Goal: Task Accomplishment & Management: Complete application form

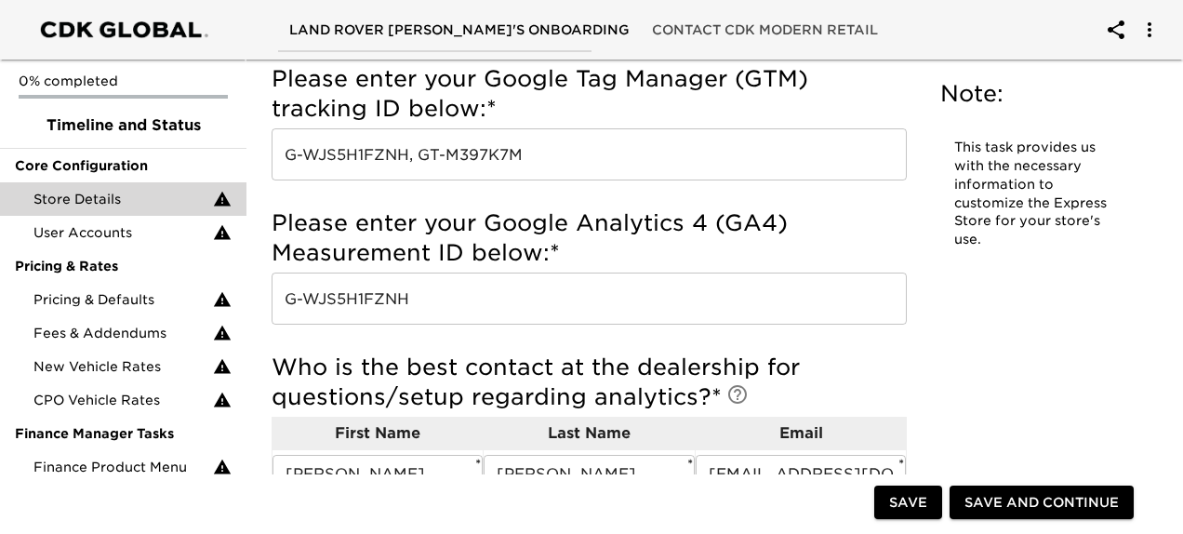
scroll to position [1068, 0]
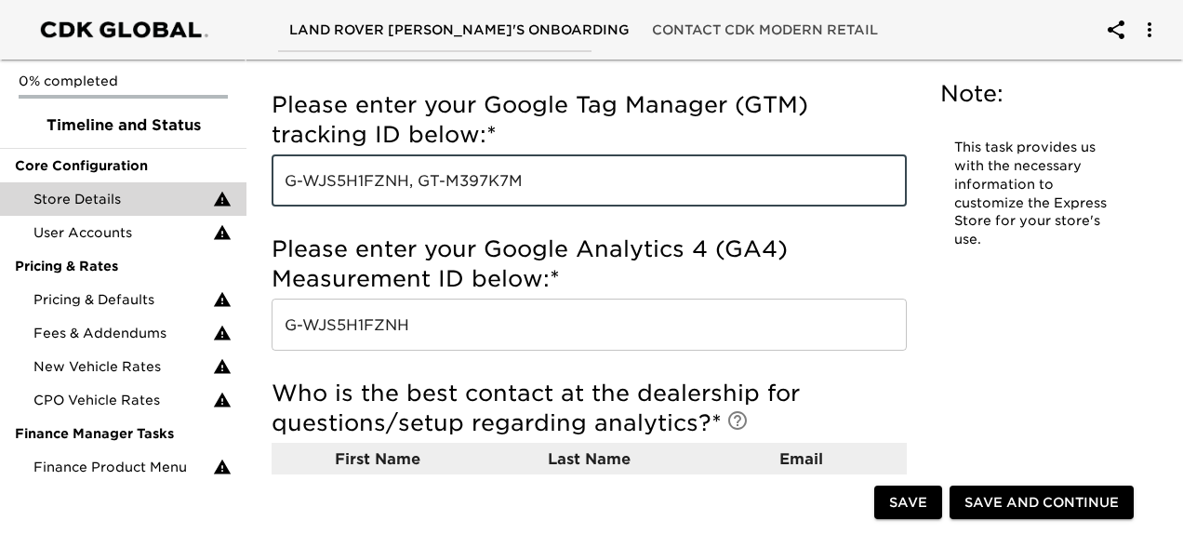
drag, startPoint x: 539, startPoint y: 178, endPoint x: 421, endPoint y: 174, distance: 118.1
click at [421, 174] on input "G-WJS5H1FZNH, GT-M397K7M" at bounding box center [589, 180] width 635 height 52
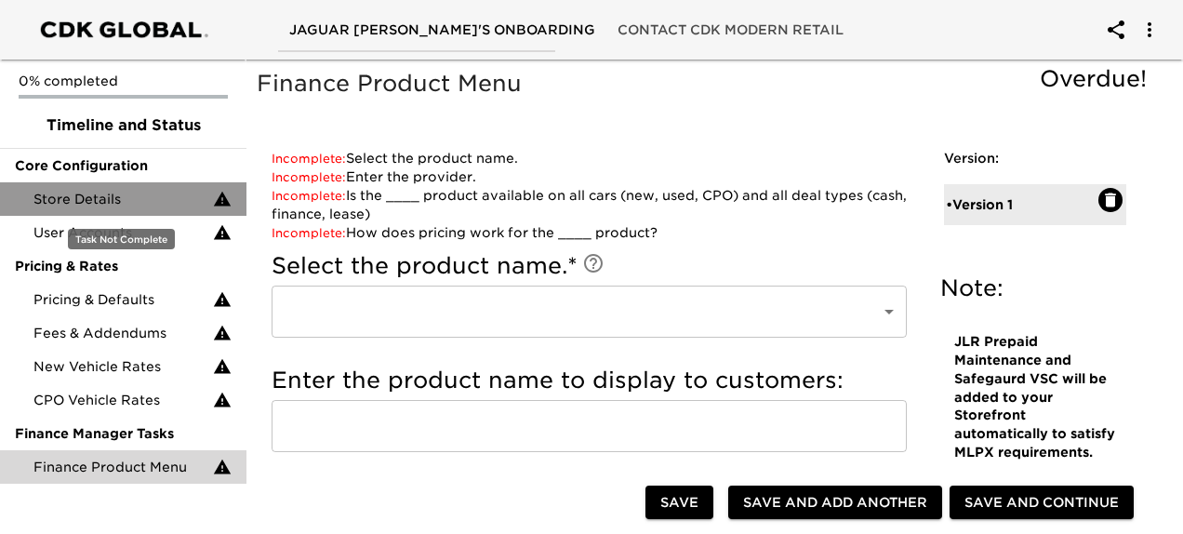
click at [150, 197] on span "Store Details" at bounding box center [122, 199] width 179 height 19
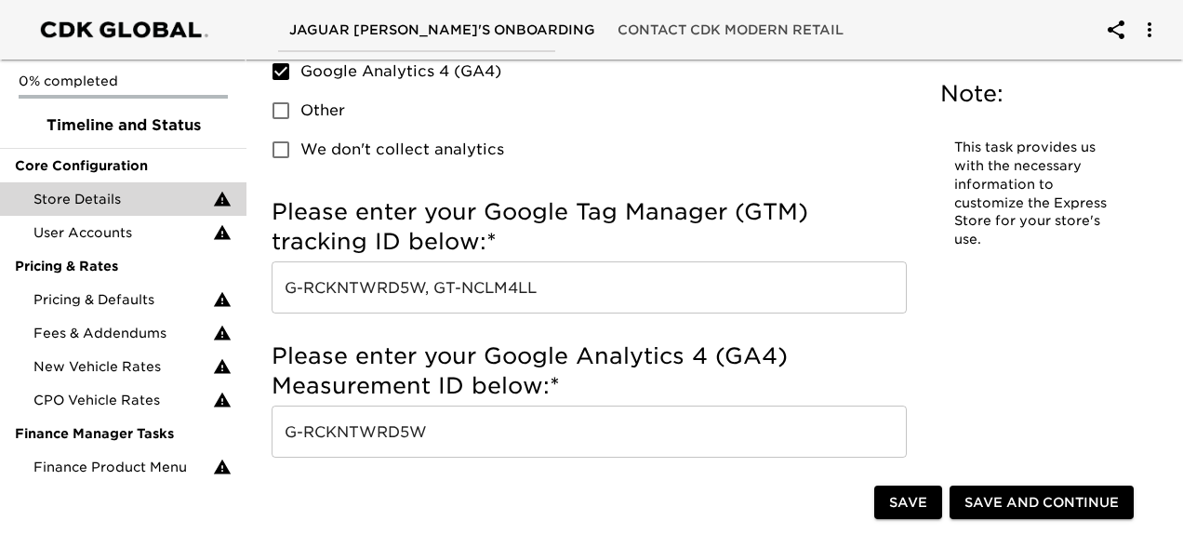
scroll to position [991, 0]
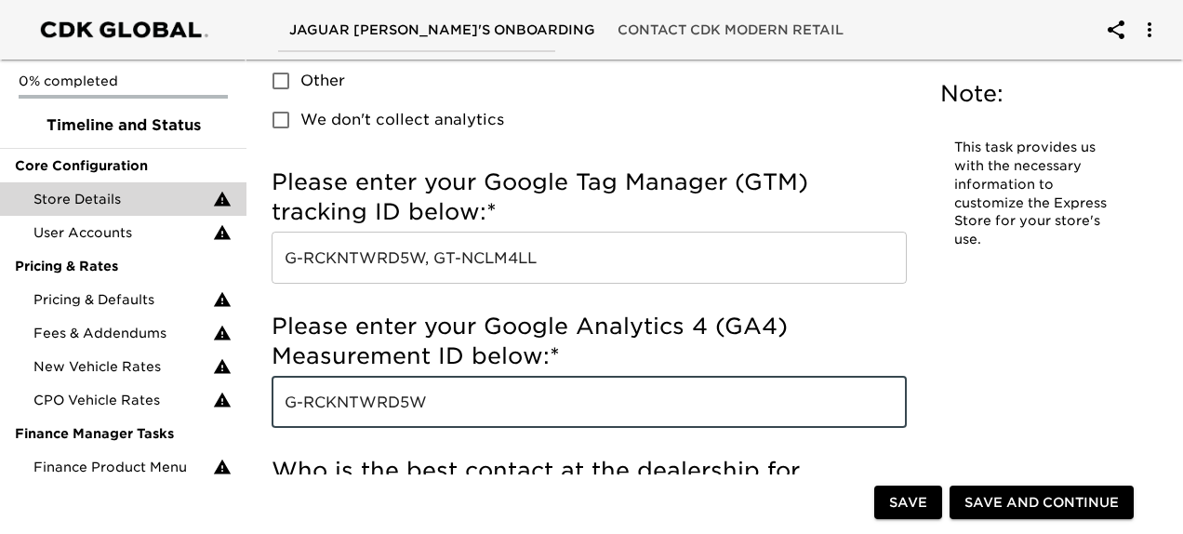
click at [456, 399] on input "G-RCKNTWRD5W" at bounding box center [589, 402] width 635 height 52
click at [454, 397] on input "G-RCKNTWRD5W" at bounding box center [589, 402] width 635 height 52
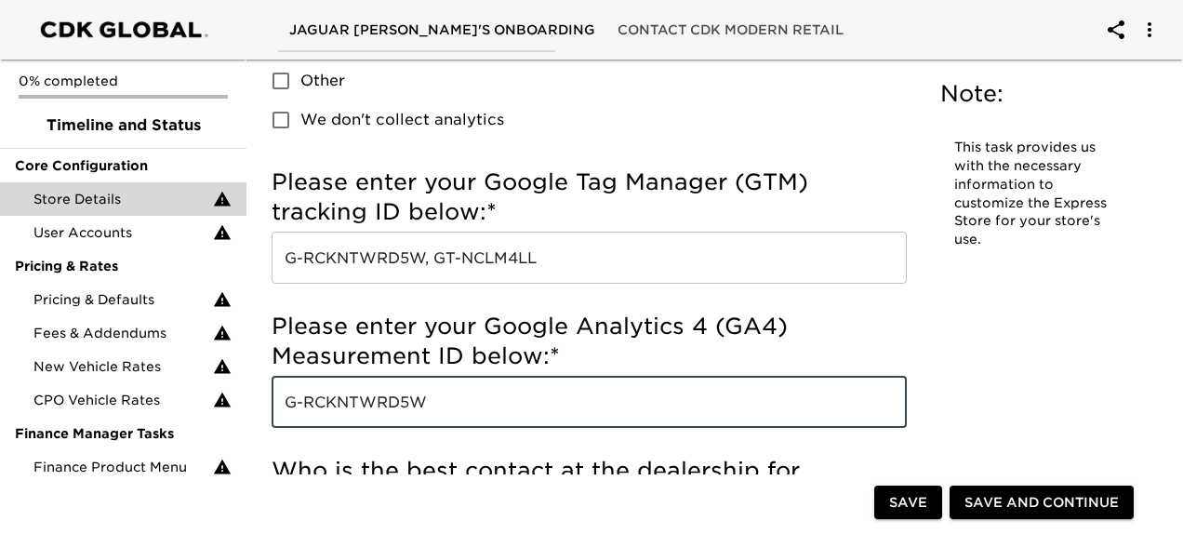
click at [454, 397] on input "G-RCKNTWRD5W" at bounding box center [589, 402] width 635 height 52
click at [454, 398] on input "G-RCKNTWRD5W" at bounding box center [589, 402] width 635 height 52
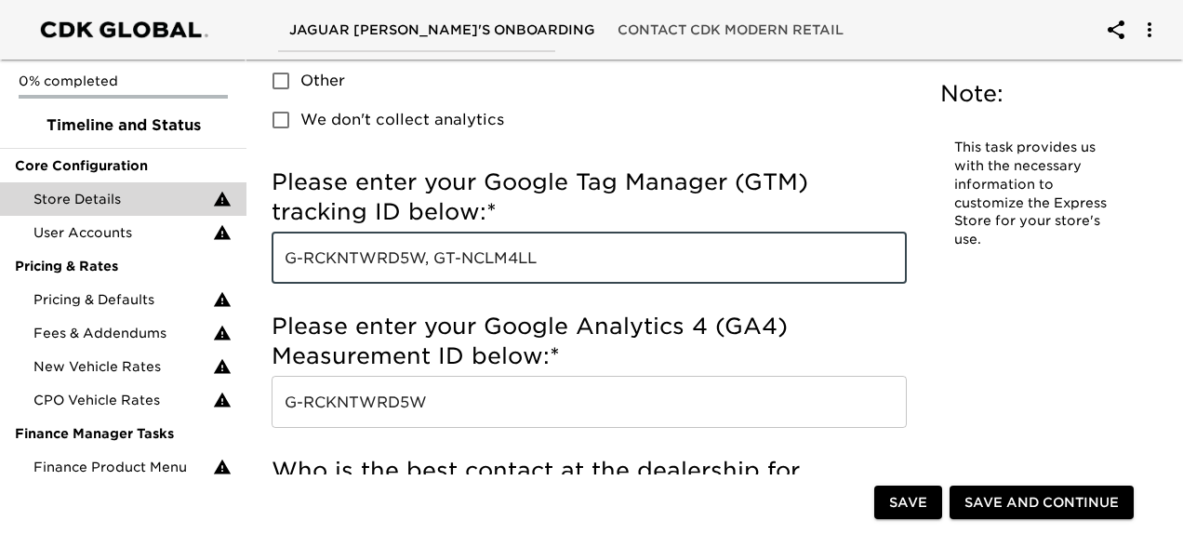
click at [551, 235] on input "G-RCKNTWRD5W, GT-NCLM4LL" at bounding box center [589, 258] width 635 height 52
drag, startPoint x: 553, startPoint y: 257, endPoint x: 438, endPoint y: 261, distance: 115.4
click at [438, 262] on input "G-RCKNTWRD5W, GT-NCLM4LL" at bounding box center [589, 258] width 635 height 52
